Goal: Information Seeking & Learning: Learn about a topic

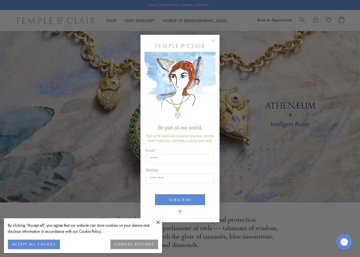
click at [215, 39] on circle "Close dialog" at bounding box center [213, 40] width 6 height 6
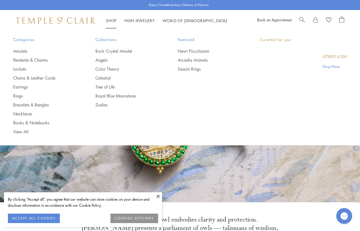
click at [107, 22] on link "Shop Shop" at bounding box center [111, 20] width 11 height 5
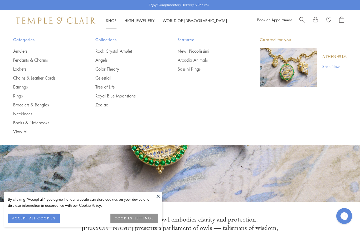
click at [22, 114] on link "Necklaces" at bounding box center [43, 114] width 61 height 6
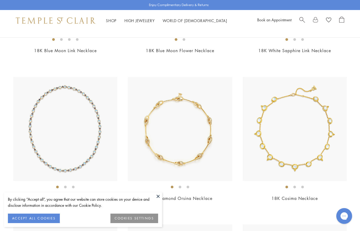
scroll to position [1642, 0]
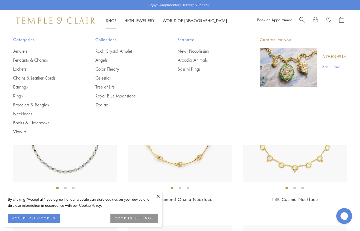
click at [39, 78] on link "Chains & Leather Cords" at bounding box center [43, 78] width 61 height 6
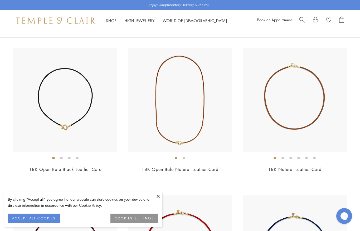
scroll to position [786, 0]
click at [140, 22] on link "High Jewellery High Jewellery" at bounding box center [139, 20] width 30 height 5
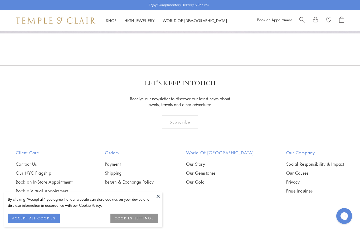
scroll to position [464, 0]
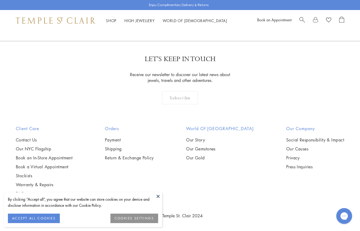
click at [208, 139] on link "Our Story" at bounding box center [220, 140] width 68 height 6
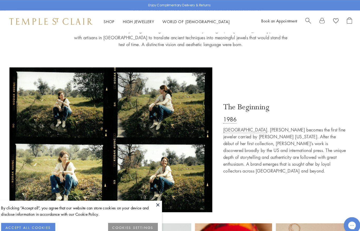
scroll to position [186, 0]
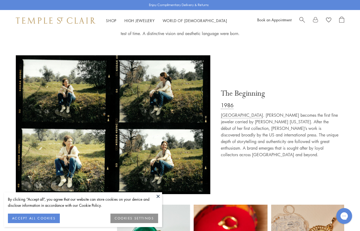
scroll to position [191, 0]
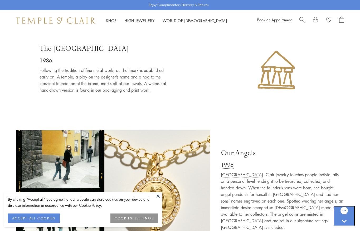
scroll to position [675, 0]
click at [319, 106] on img at bounding box center [276, 69] width 115 height 115
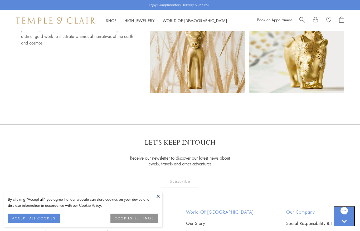
scroll to position [3220, 0]
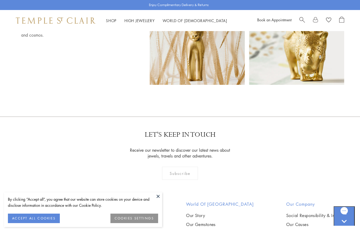
click at [115, 213] on link "Payment" at bounding box center [129, 216] width 49 height 6
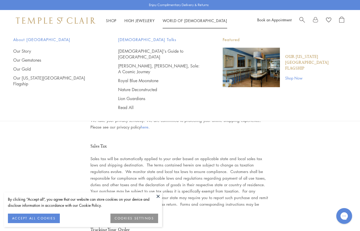
click at [156, 51] on link "[DEMOGRAPHIC_DATA]'s Guide to [GEOGRAPHIC_DATA]" at bounding box center [160, 54] width 84 height 12
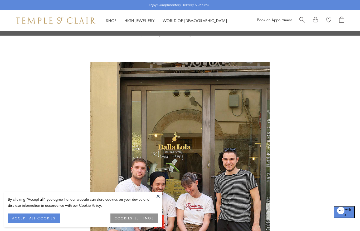
scroll to position [1266, 0]
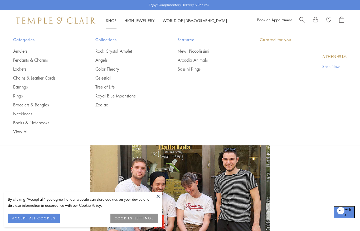
click at [112, 22] on link "Shop Shop" at bounding box center [111, 20] width 11 height 5
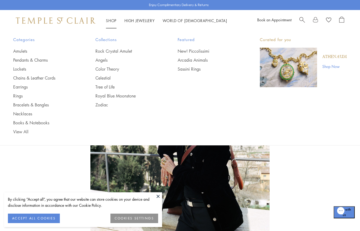
click at [18, 96] on link "Rings" at bounding box center [43, 96] width 61 height 6
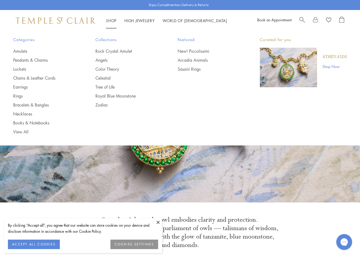
click at [17, 94] on link "Rings" at bounding box center [43, 96] width 61 height 6
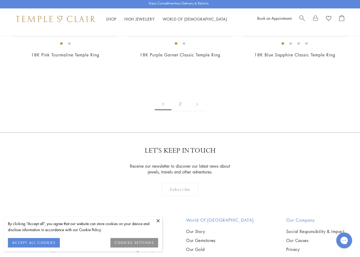
scroll to position [2374, 0]
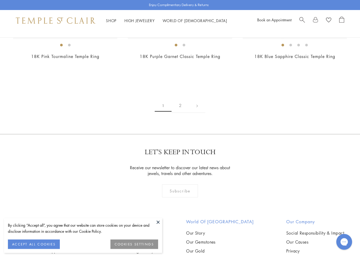
click at [182, 102] on link "2" at bounding box center [179, 105] width 17 height 14
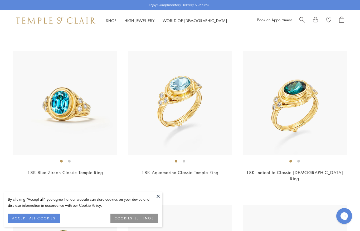
scroll to position [45, 0]
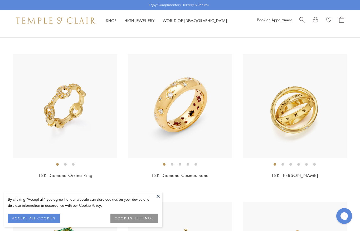
scroll to position [331, 0]
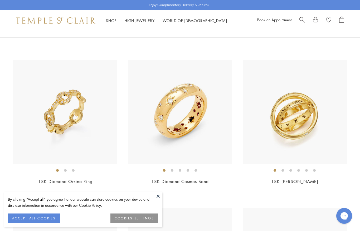
click at [292, 117] on img at bounding box center [295, 112] width 104 height 104
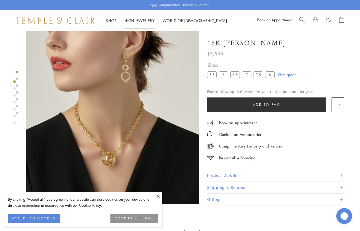
click at [143, 22] on link "High Jewellery High Jewellery" at bounding box center [139, 20] width 30 height 5
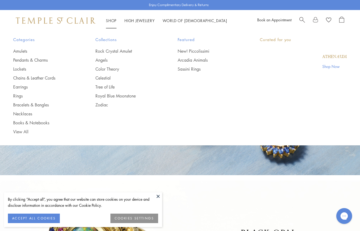
click at [111, 22] on link "Shop Shop" at bounding box center [111, 20] width 11 height 5
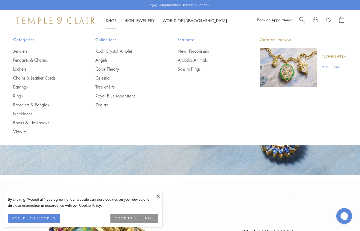
click at [38, 59] on link "Pendants & Charms" at bounding box center [43, 60] width 61 height 6
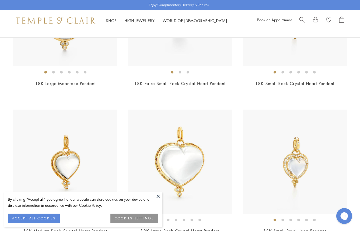
scroll to position [1462, 0]
